Goal: Communication & Community: Answer question/provide support

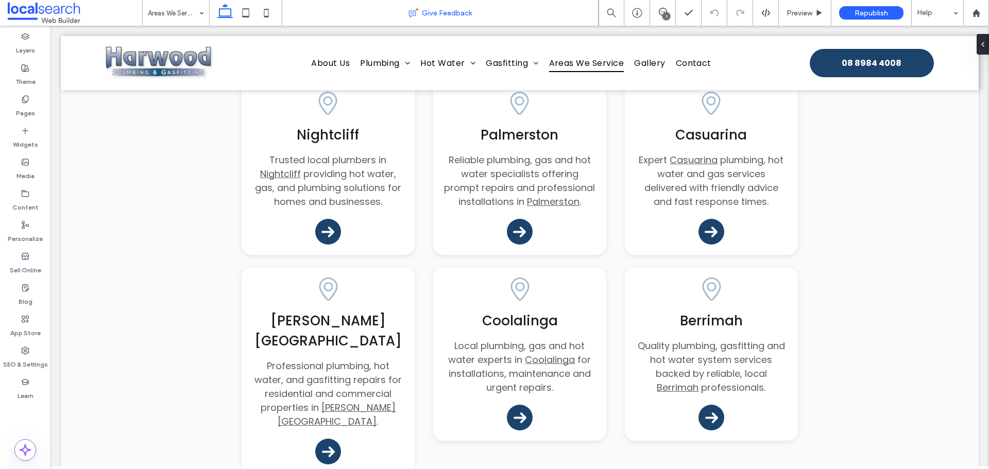
scroll to position [103, 0]
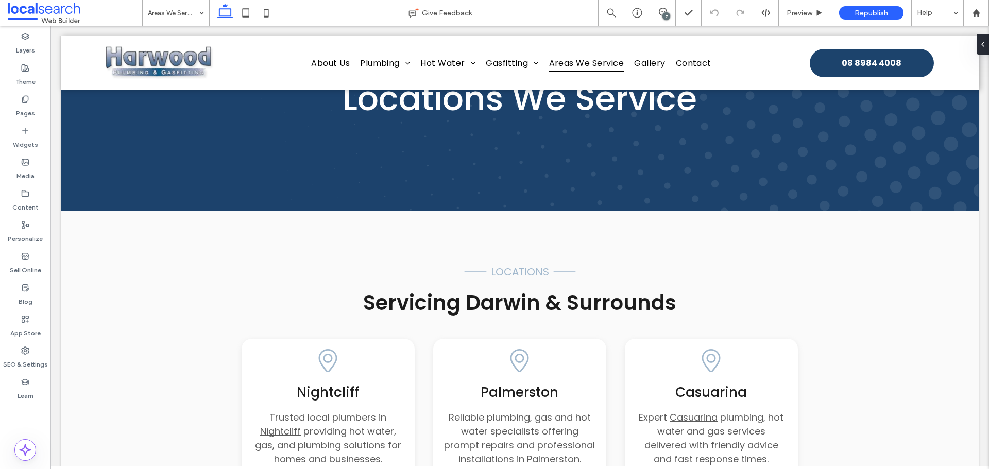
click at [663, 19] on div "7" at bounding box center [667, 16] width 8 height 8
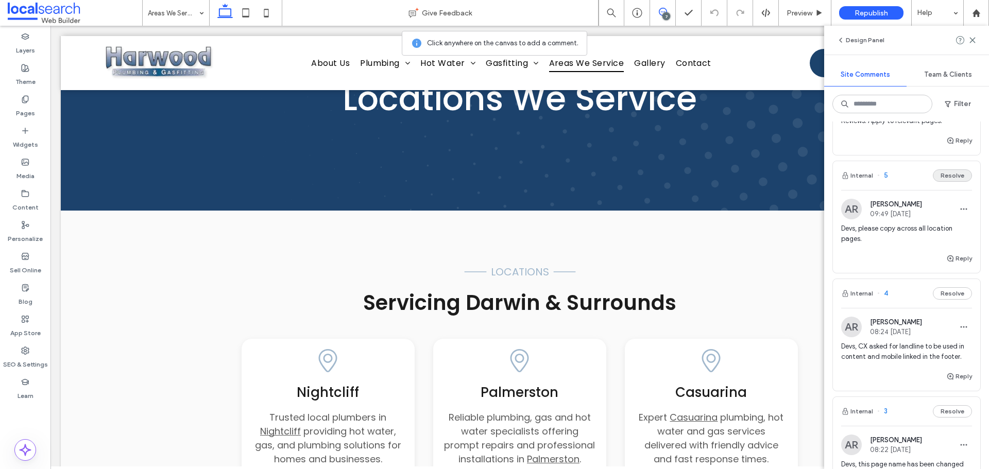
scroll to position [206, 0]
click at [948, 261] on use "button" at bounding box center [951, 258] width 6 height 6
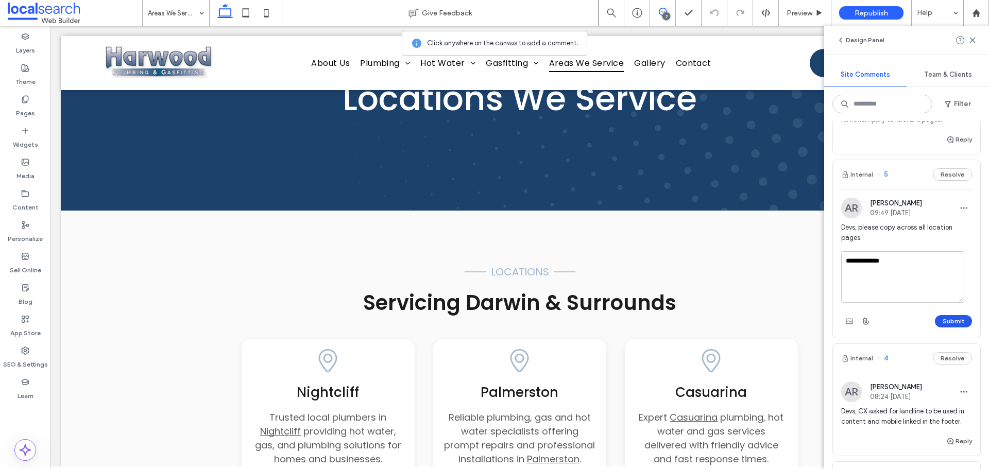
type textarea "**********"
click at [939, 328] on button "Submit" at bounding box center [953, 321] width 37 height 12
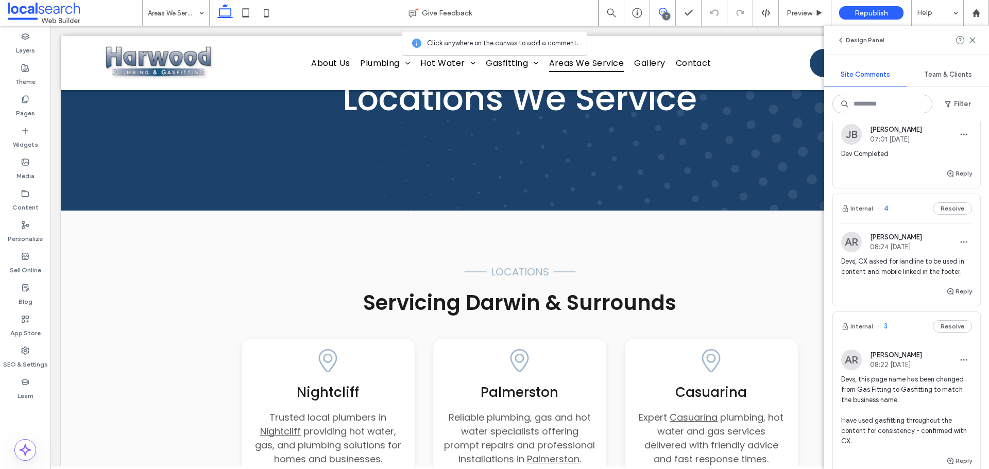
scroll to position [361, 0]
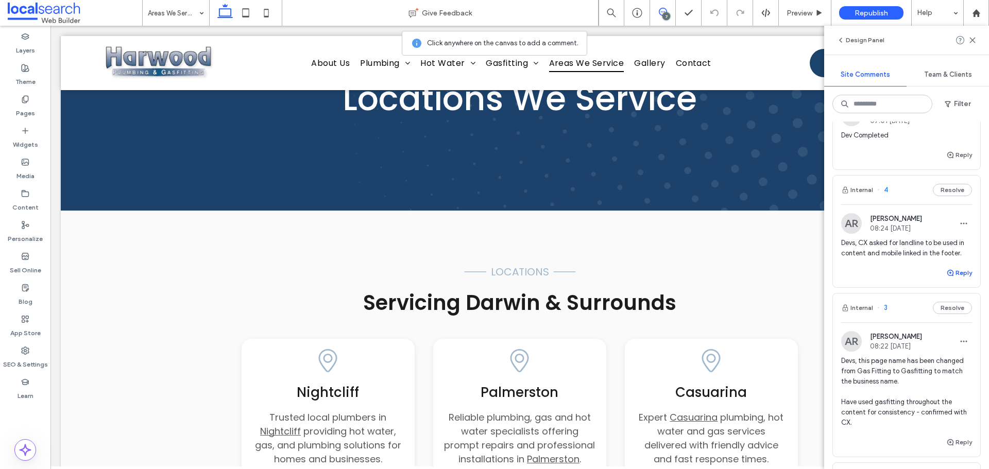
click at [957, 277] on button "Reply" at bounding box center [960, 273] width 26 height 12
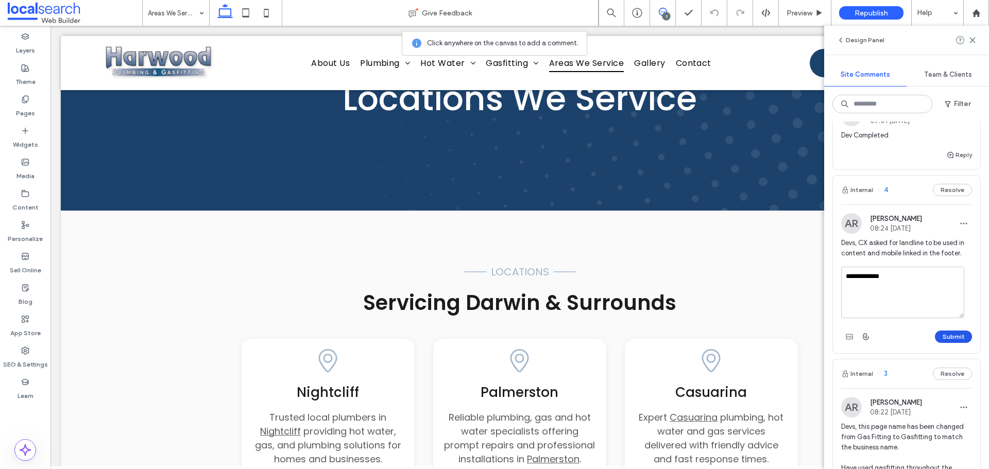
type textarea "**********"
click at [952, 343] on button "Submit" at bounding box center [953, 337] width 37 height 12
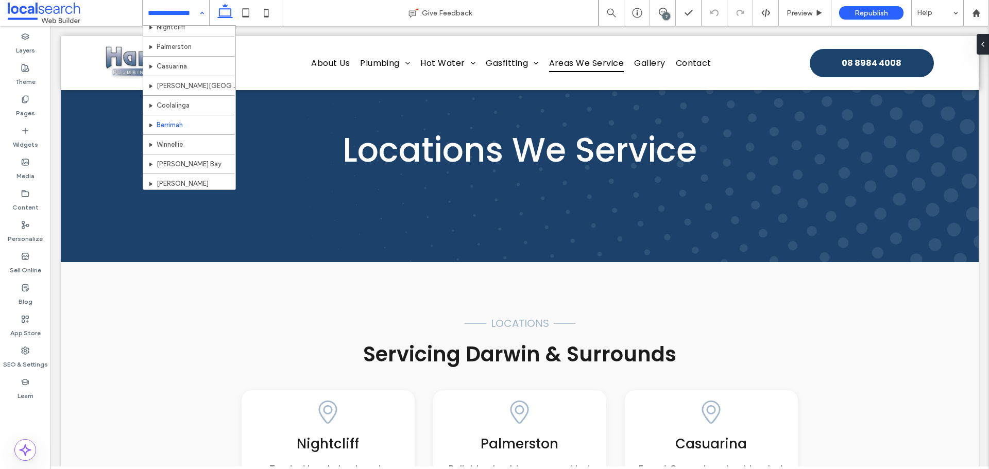
scroll to position [258, 0]
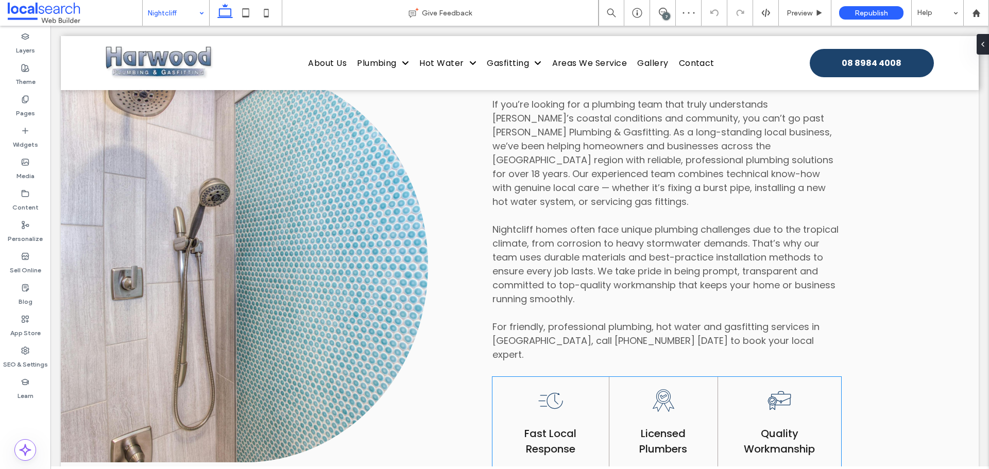
scroll to position [608, 0]
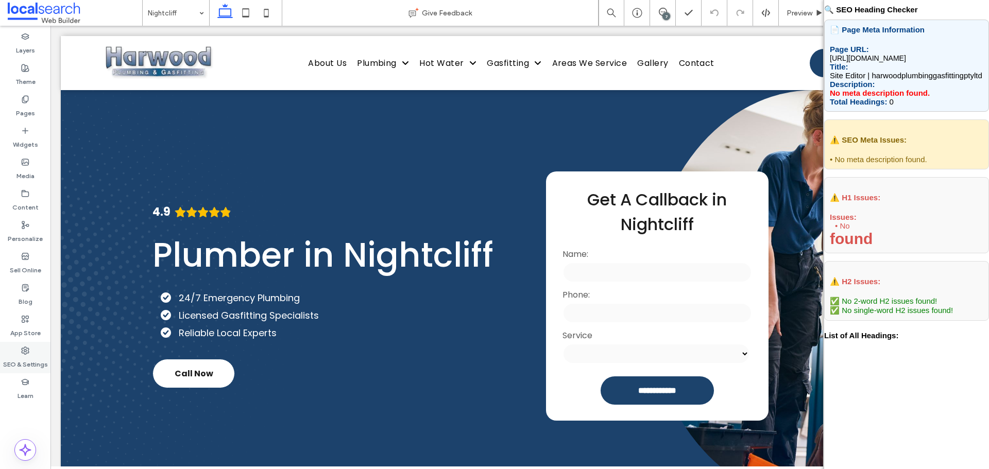
click at [27, 360] on label "SEO & Settings" at bounding box center [25, 362] width 45 height 14
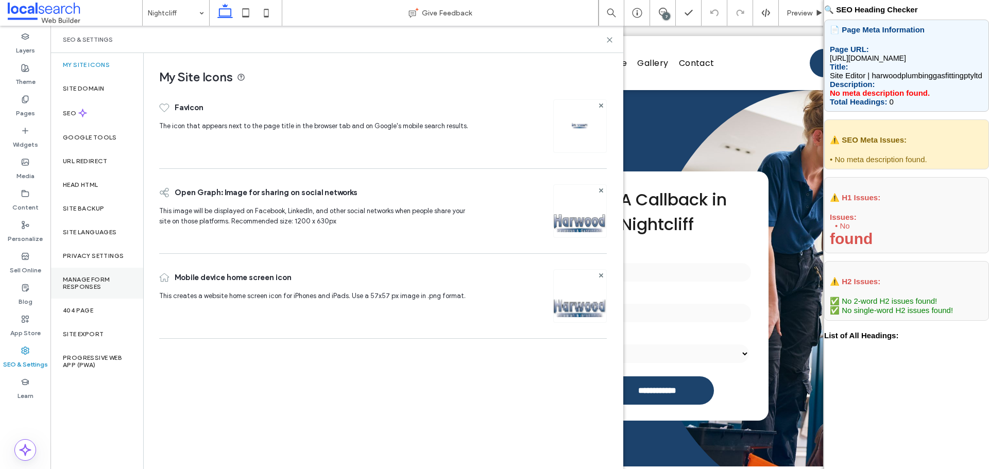
click at [91, 283] on label "Manage Form Responses" at bounding box center [97, 283] width 68 height 14
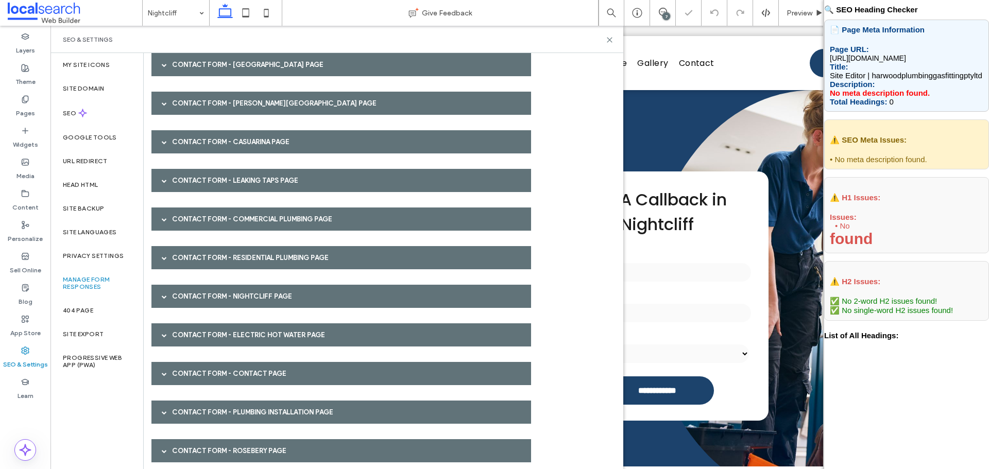
scroll to position [680, 0]
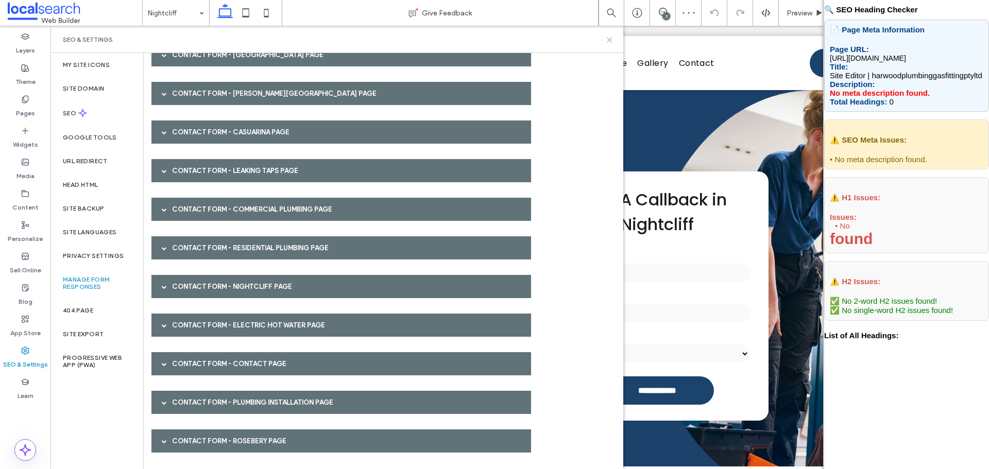
click at [607, 38] on icon at bounding box center [610, 40] width 8 height 8
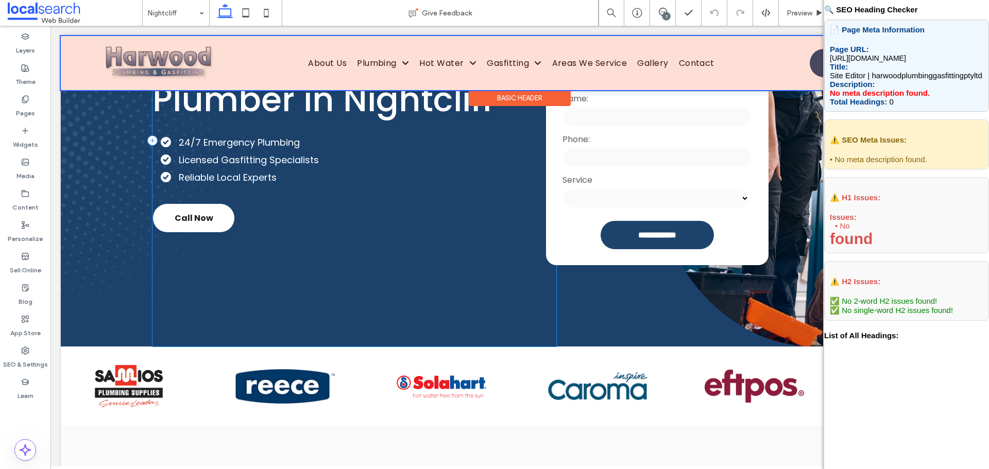
scroll to position [0, 0]
